Goal: Task Accomplishment & Management: Use online tool/utility

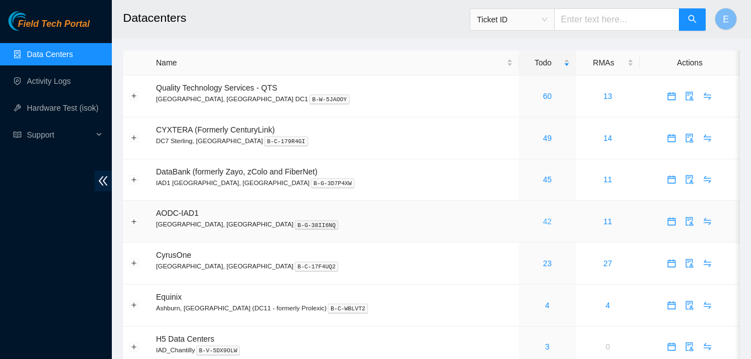
click at [543, 225] on link "42" at bounding box center [547, 221] width 9 height 9
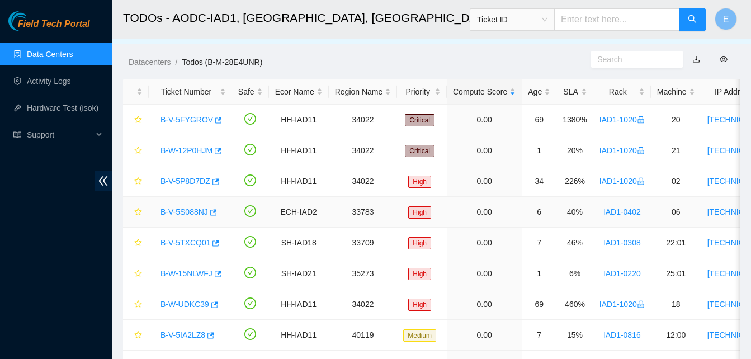
scroll to position [21, 0]
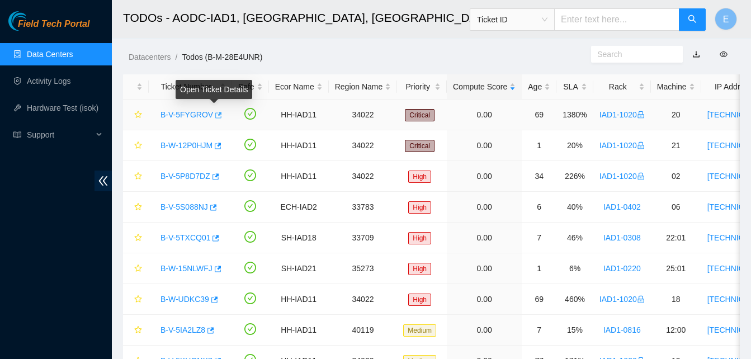
click at [215, 117] on icon "button" at bounding box center [218, 115] width 8 height 8
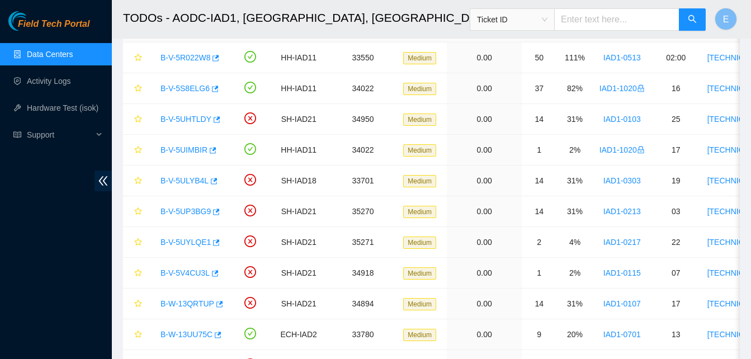
scroll to position [359, 0]
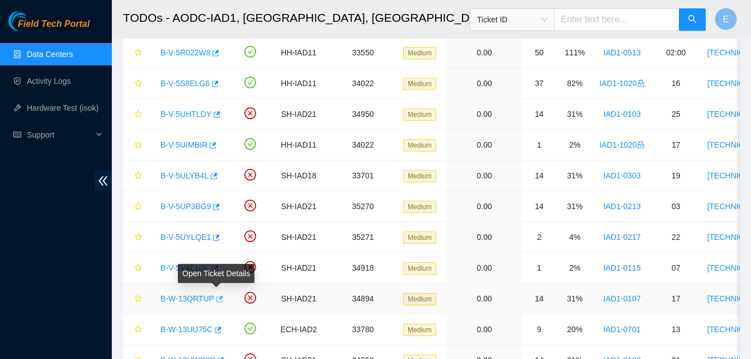
click at [215, 296] on icon "button" at bounding box center [219, 299] width 8 height 8
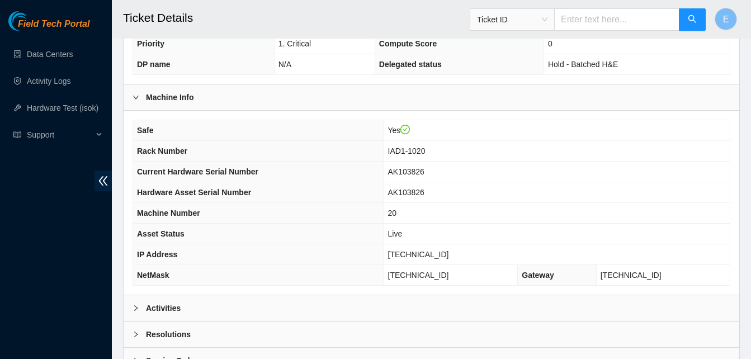
scroll to position [400, 0]
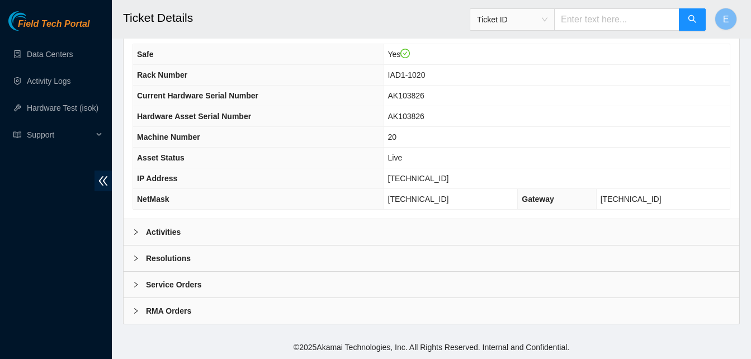
click at [172, 235] on b "Activities" at bounding box center [163, 232] width 35 height 12
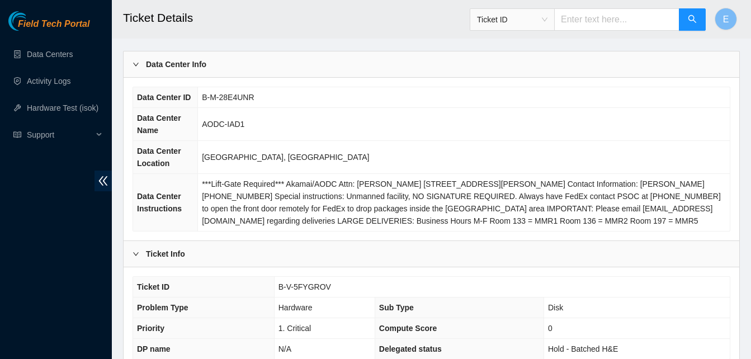
scroll to position [39, 0]
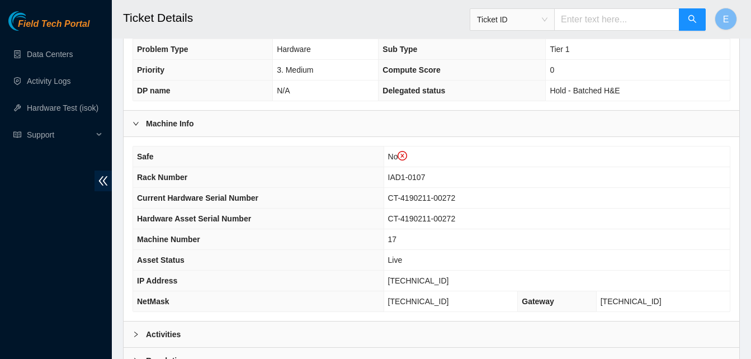
scroll to position [421, 0]
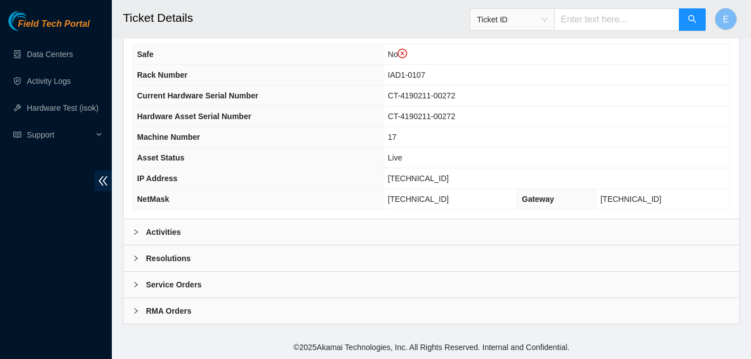
click at [178, 234] on b "Activities" at bounding box center [163, 232] width 35 height 12
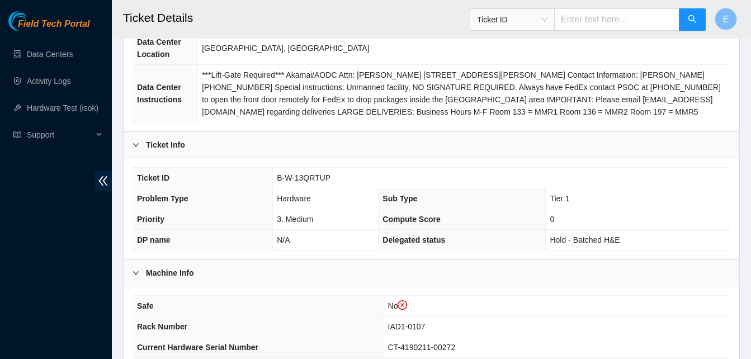
scroll to position [169, 0]
drag, startPoint x: 277, startPoint y: 178, endPoint x: 330, endPoint y: 183, distance: 53.8
click at [330, 183] on td "B-W-13QRTUP" at bounding box center [501, 178] width 457 height 21
copy span "B-W-13QRTUP"
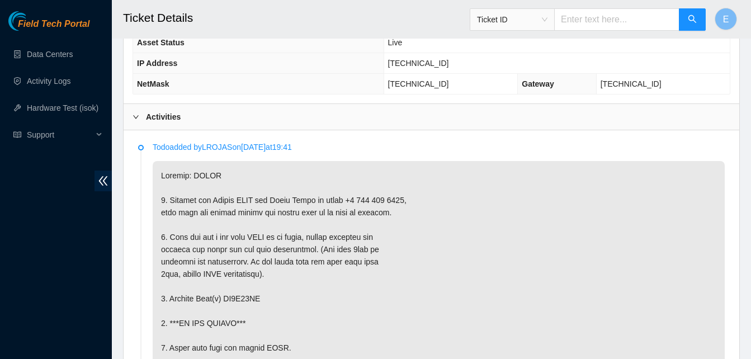
scroll to position [537, 0]
